Goal: Information Seeking & Learning: Learn about a topic

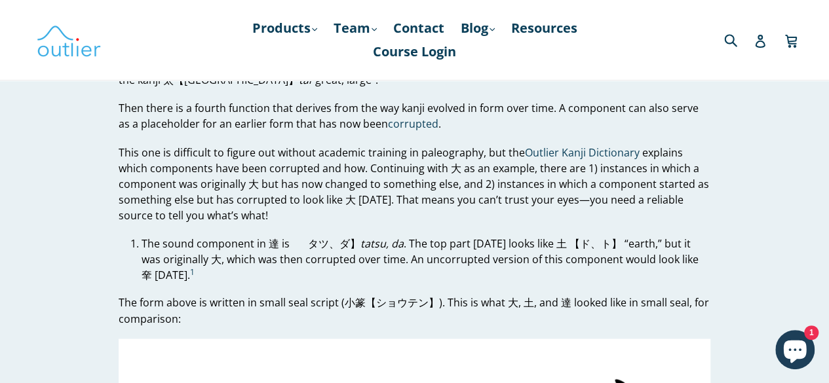
click at [518, 168] on p "This one is difficult to figure out without academic training in paleography, b…" at bounding box center [415, 184] width 592 height 79
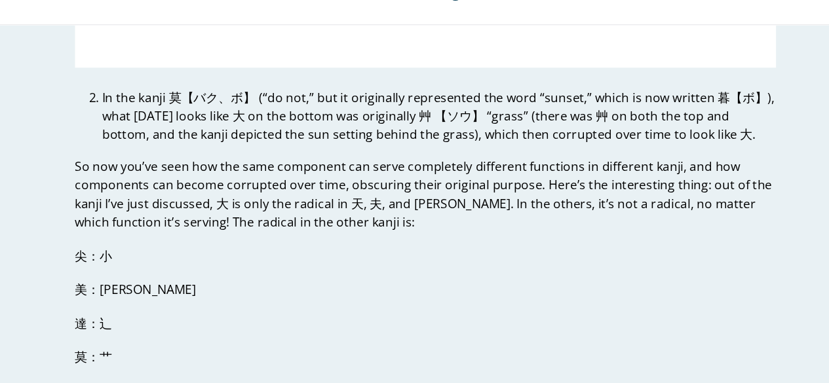
scroll to position [3962, 0]
click at [540, 231] on p "So now you’ve seen how the same component can serve completely different functi…" at bounding box center [415, 222] width 592 height 63
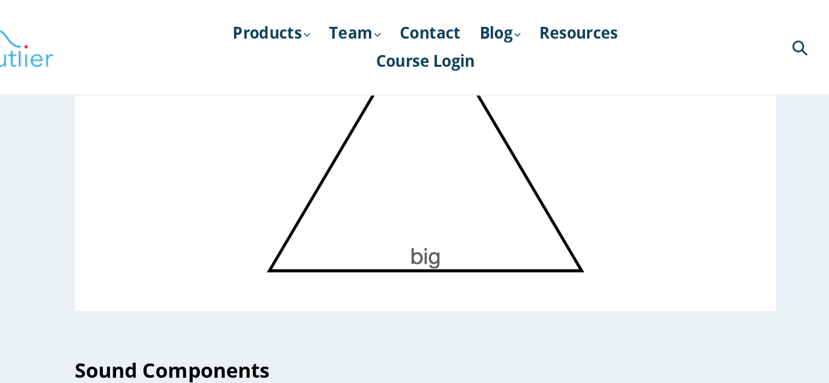
scroll to position [2743, 0]
